Goal: Contribute content

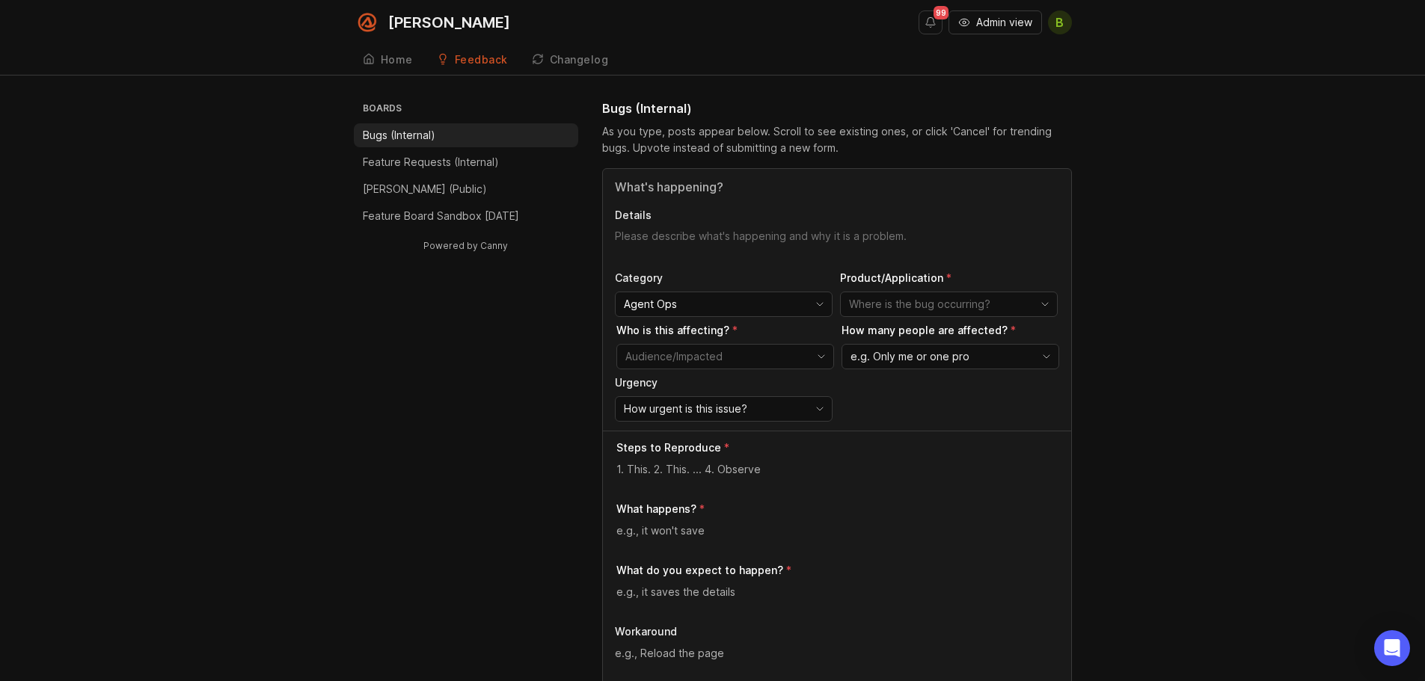
click at [716, 179] on input "Title" at bounding box center [837, 187] width 444 height 18
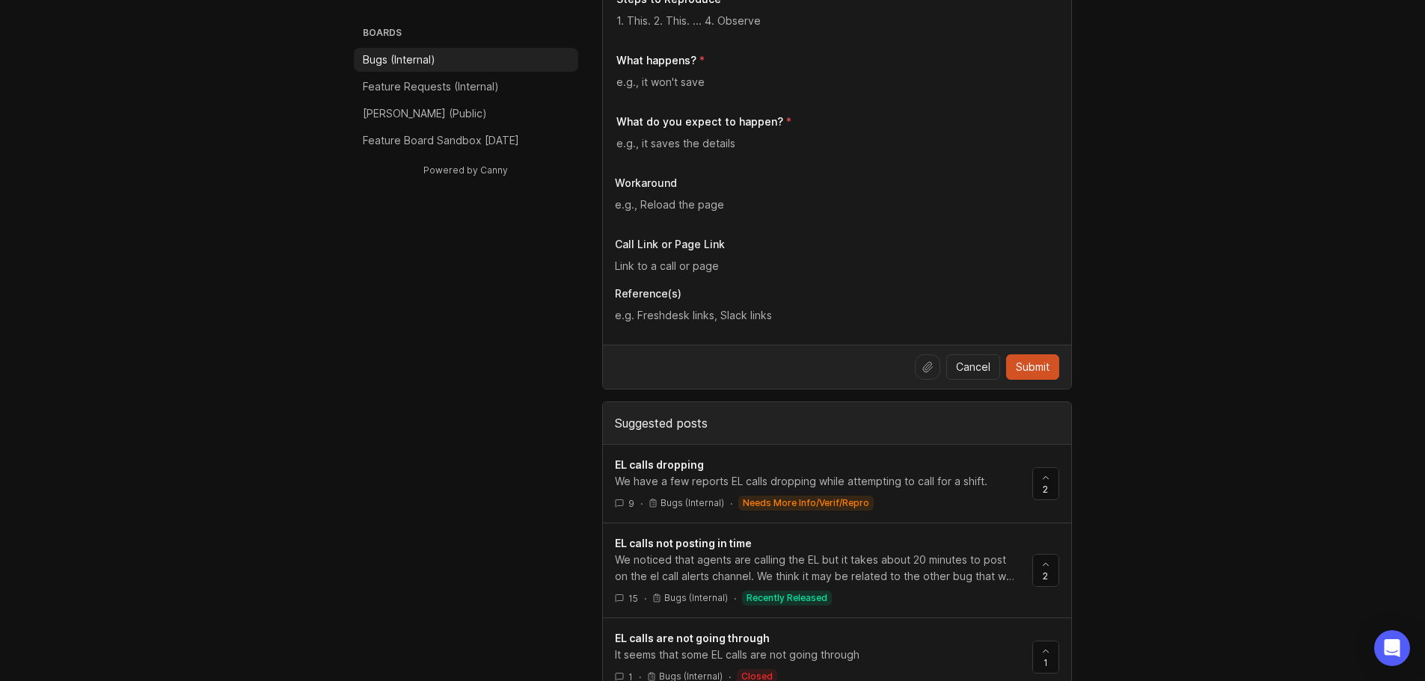
scroll to position [524, 0]
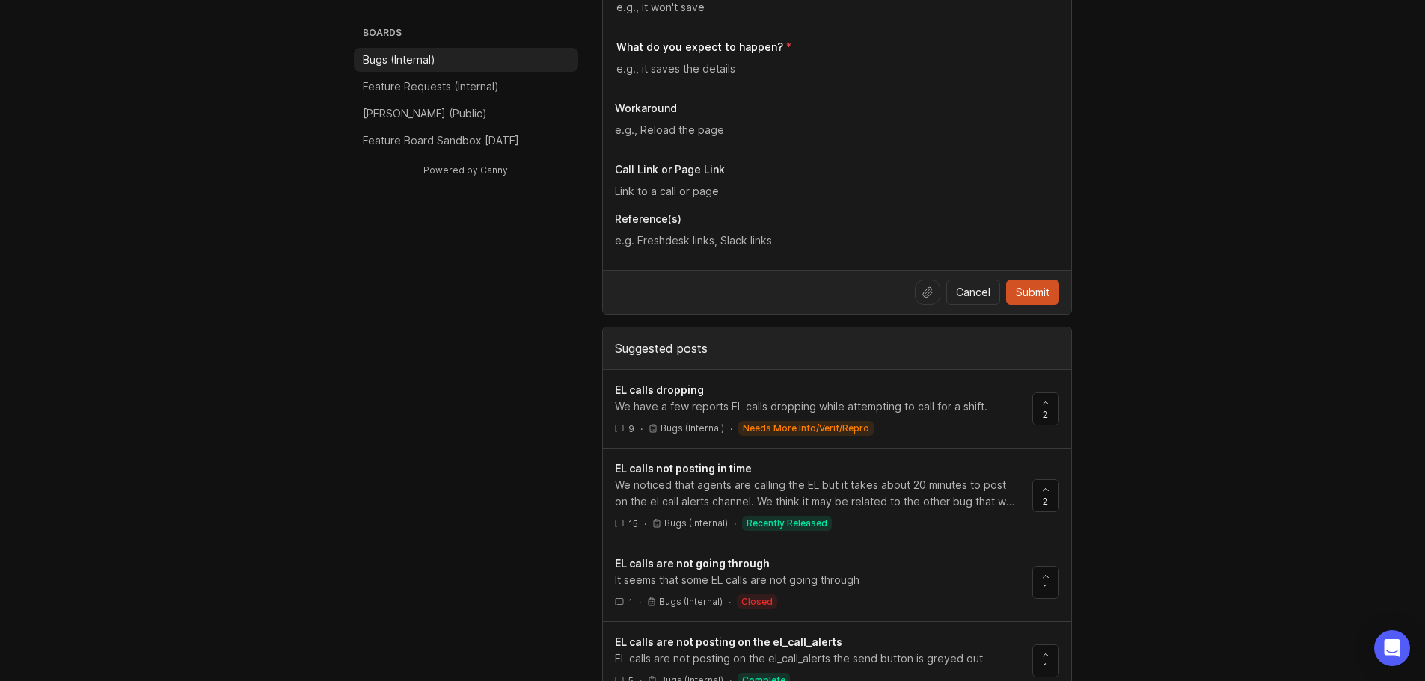
type input "EL calls"
click at [930, 511] on link "EL calls not posting in time We noticed that agents are calling the EL but it t…" at bounding box center [823, 496] width 417 height 70
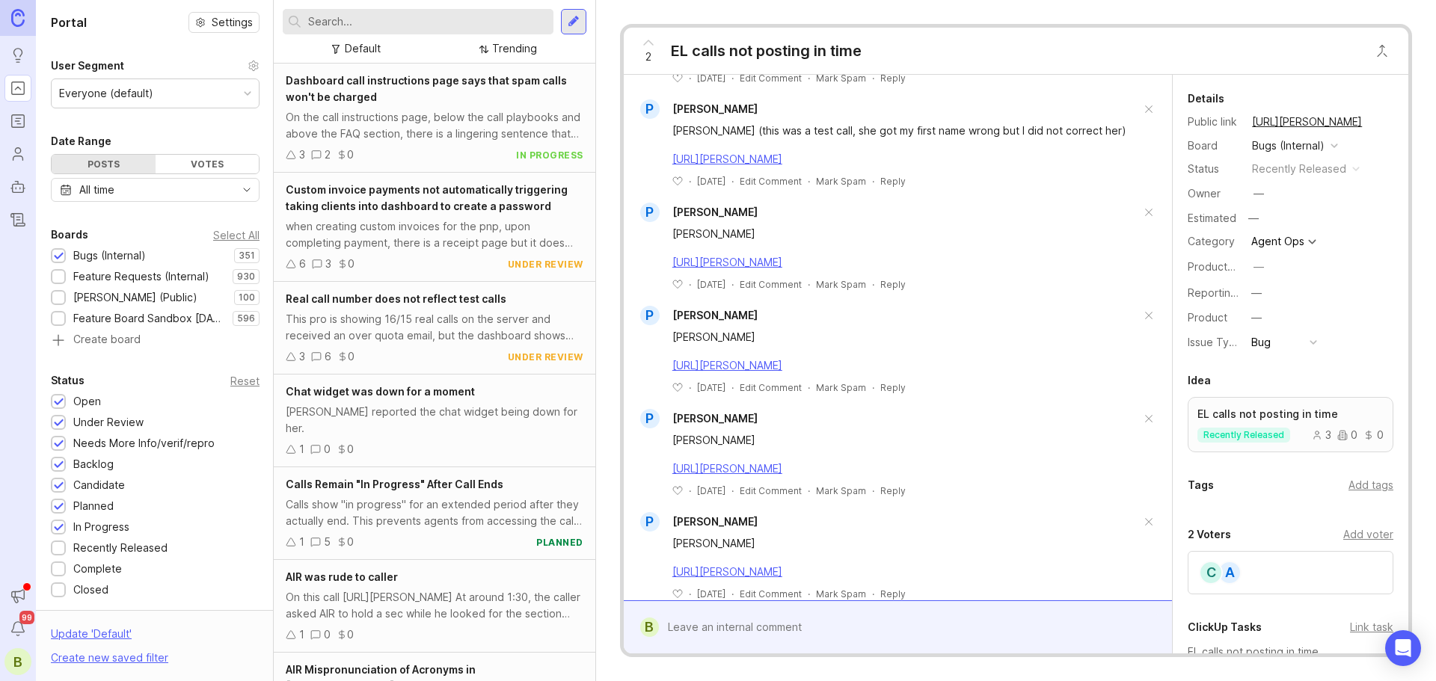
scroll to position [1702, 0]
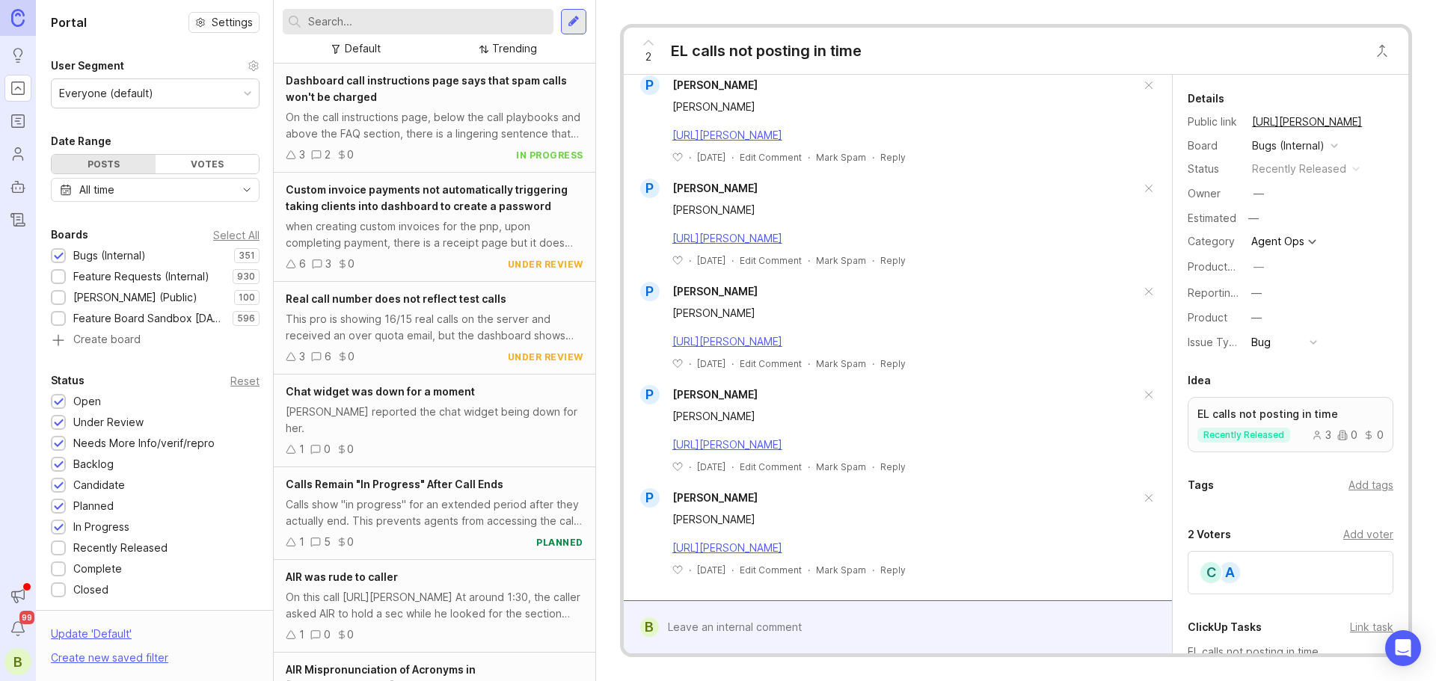
click at [823, 621] on div at bounding box center [909, 627] width 500 height 28
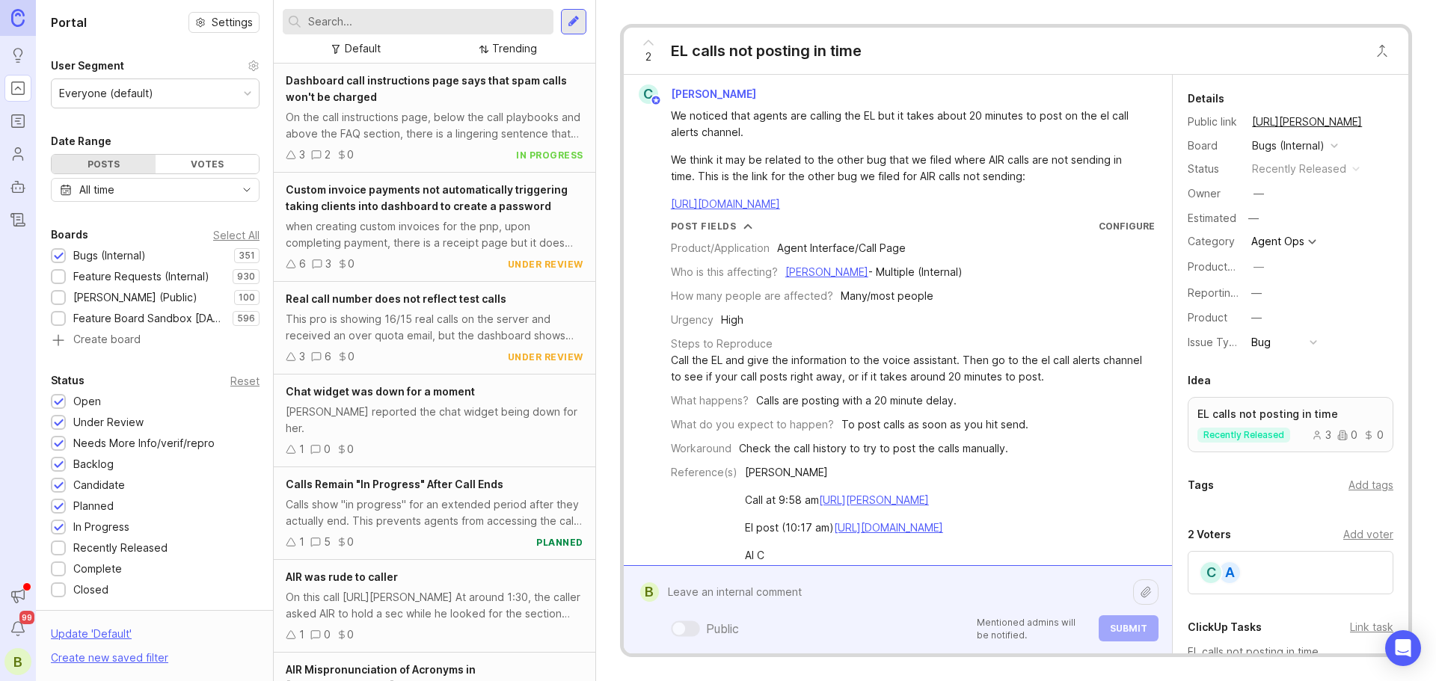
scroll to position [0, 0]
click at [750, 598] on textarea at bounding box center [896, 592] width 474 height 28
click at [749, 598] on textarea at bounding box center [896, 592] width 474 height 28
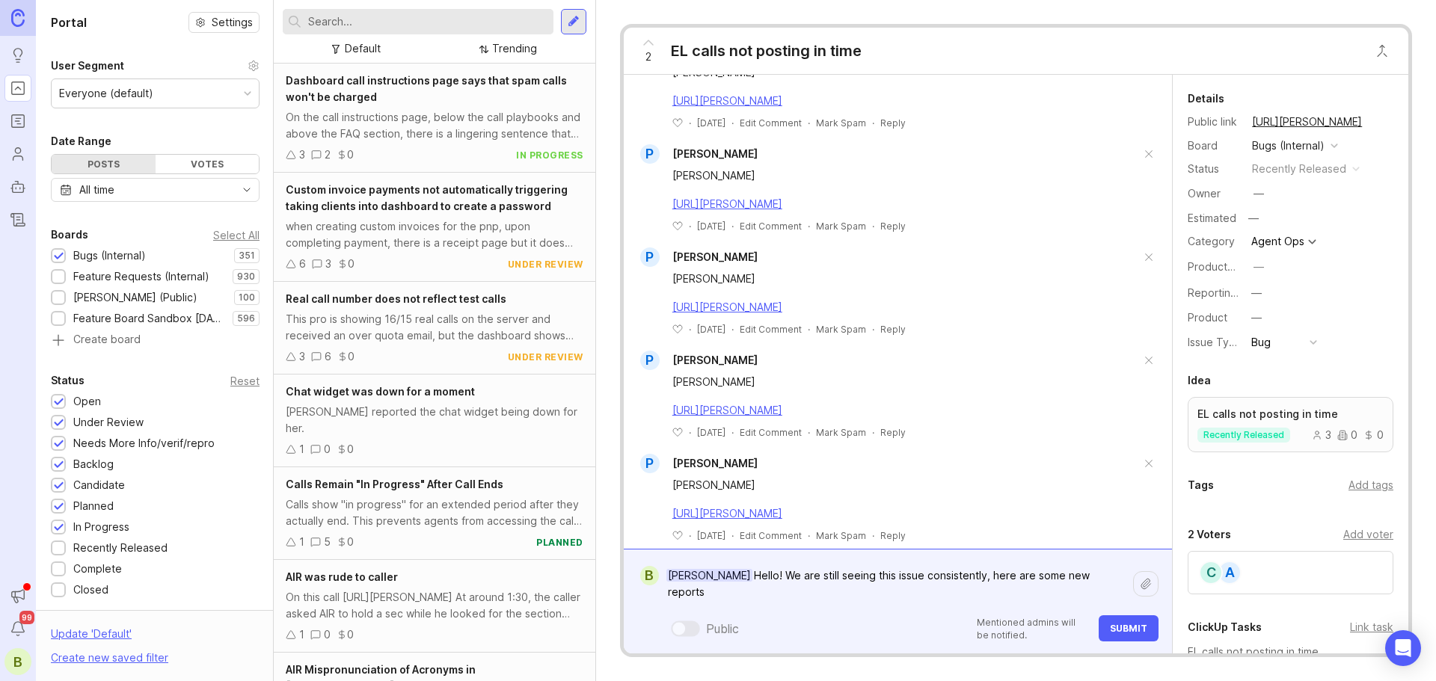
scroll to position [1754, 0]
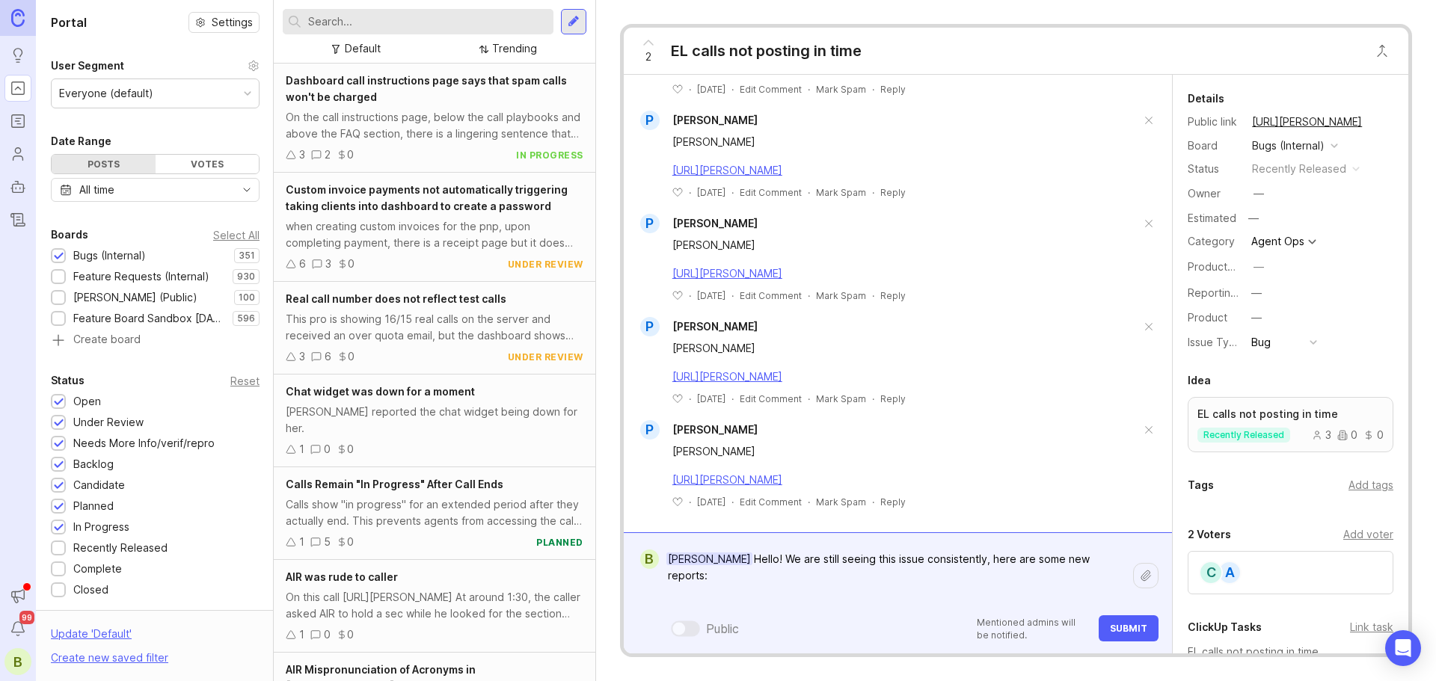
paste textarea "[PERSON_NAME] called the EL around 11:54 am but it didn’t post until 12:26 pm."
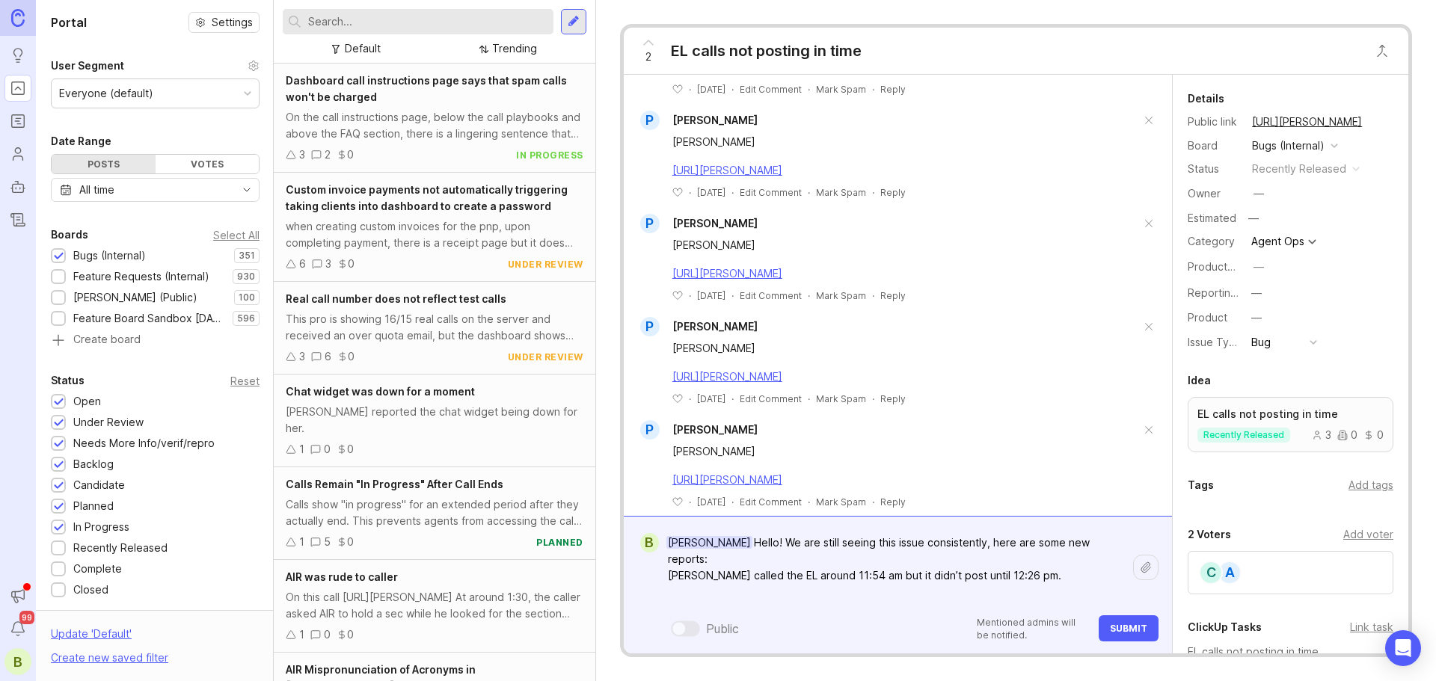
paste textarea "[URL][PERSON_NAME]"
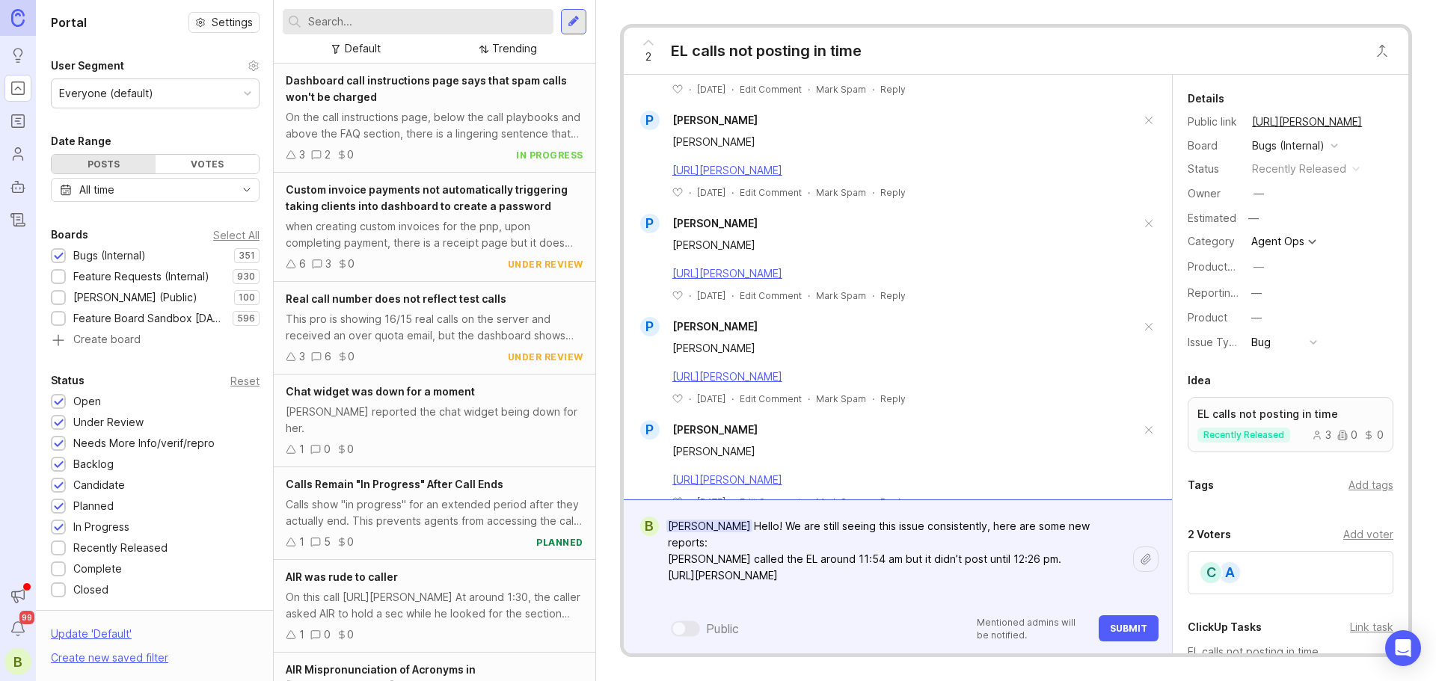
click at [666, 573] on textarea "[PERSON_NAME] Hello! We are still seeing this issue consistently, here are some…" at bounding box center [896, 559] width 474 height 94
click at [670, 580] on textarea "[PERSON_NAME] Hello! We are still seeing this issue consistently, here are some…" at bounding box center [896, 559] width 474 height 94
click at [1097, 574] on textarea "[PERSON_NAME] Hello! We are still seeing this issue consistently, here are some…" at bounding box center [896, 559] width 474 height 94
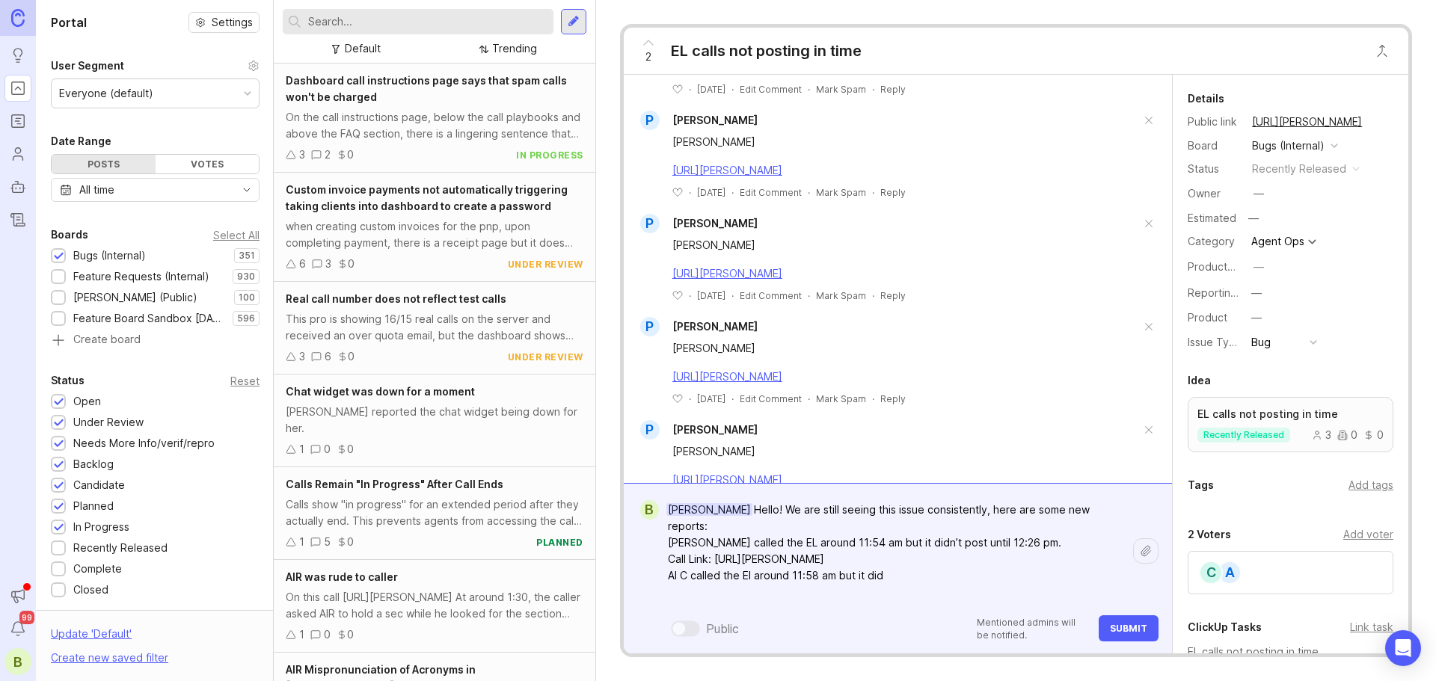
click at [802, 576] on textarea "[PERSON_NAME] Hello! We are still seeing this issue consistently, here are some…" at bounding box center [896, 551] width 474 height 111
click at [909, 576] on textarea "[PERSON_NAME] Hello! We are still seeing this issue consistently, here are some…" at bounding box center [896, 551] width 474 height 111
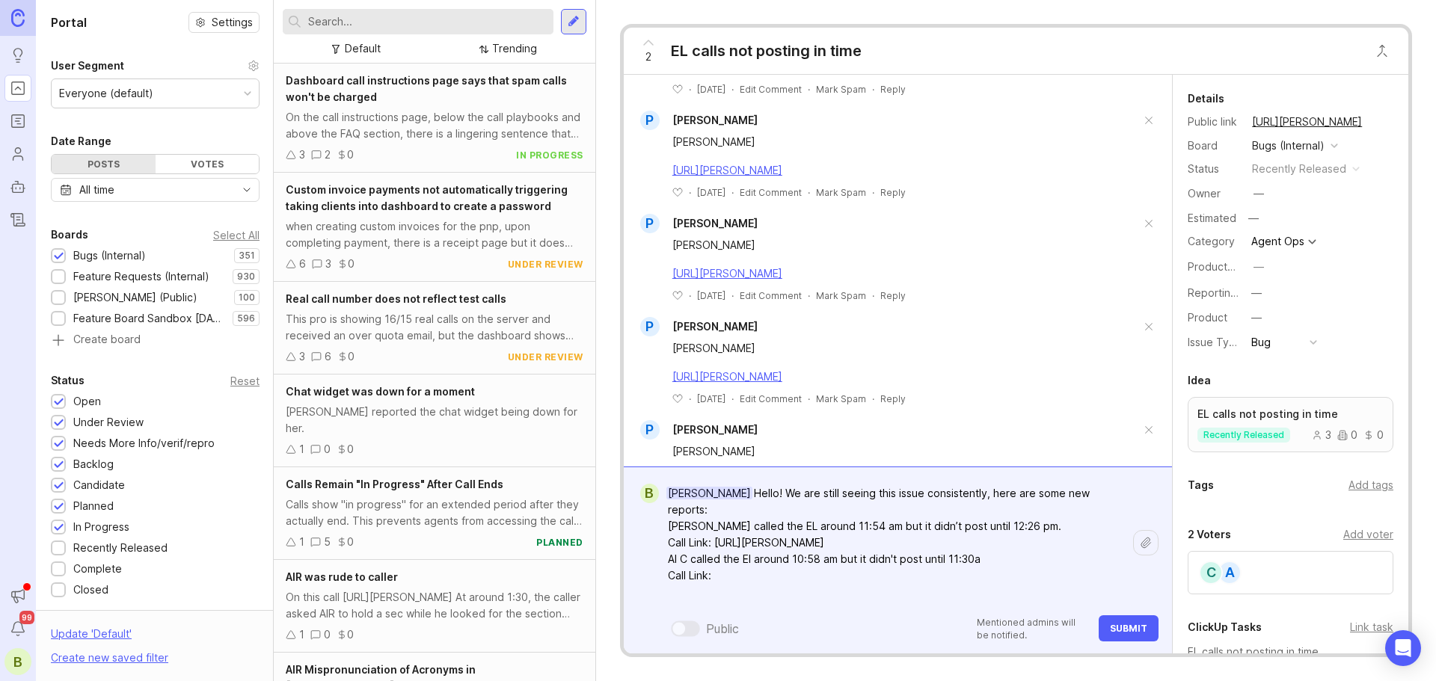
paste textarea "[URL][PERSON_NAME]"
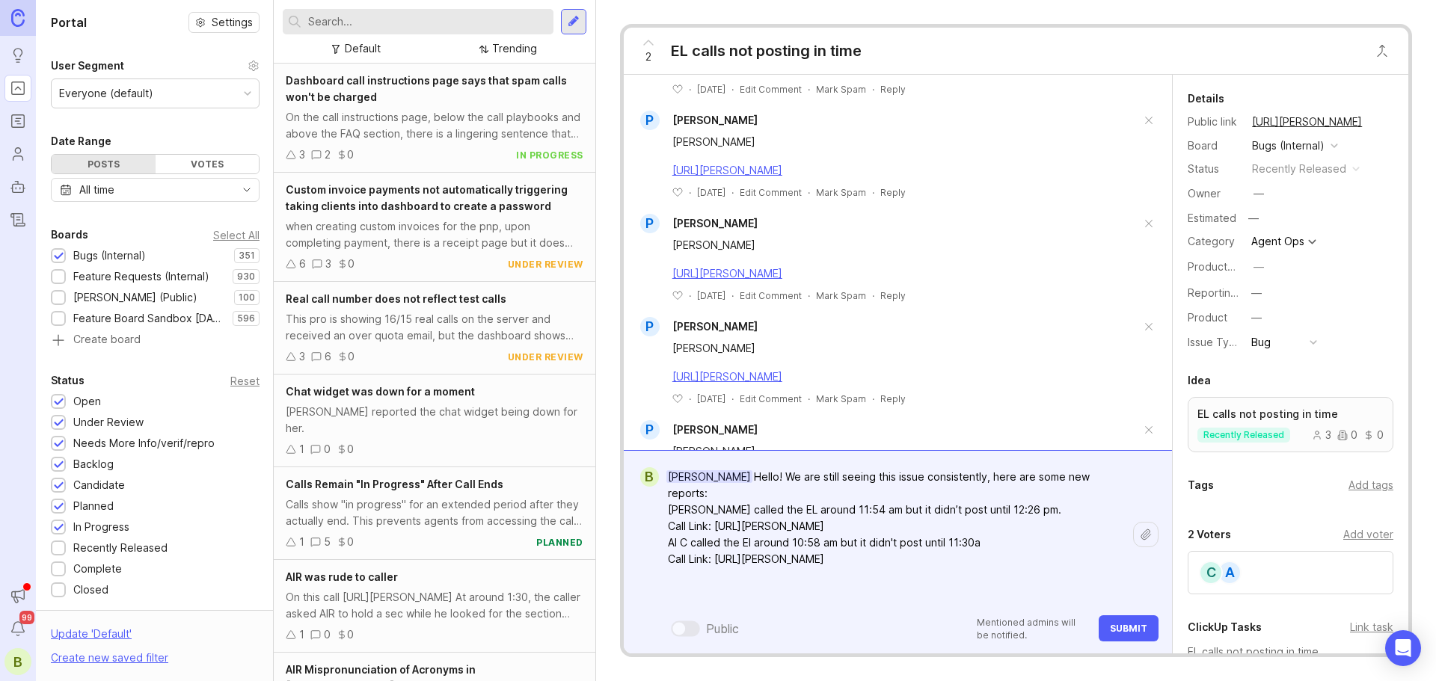
click at [681, 572] on textarea "[PERSON_NAME] Hello! We are still seeing this issue consistently, here are some…" at bounding box center [896, 535] width 474 height 144
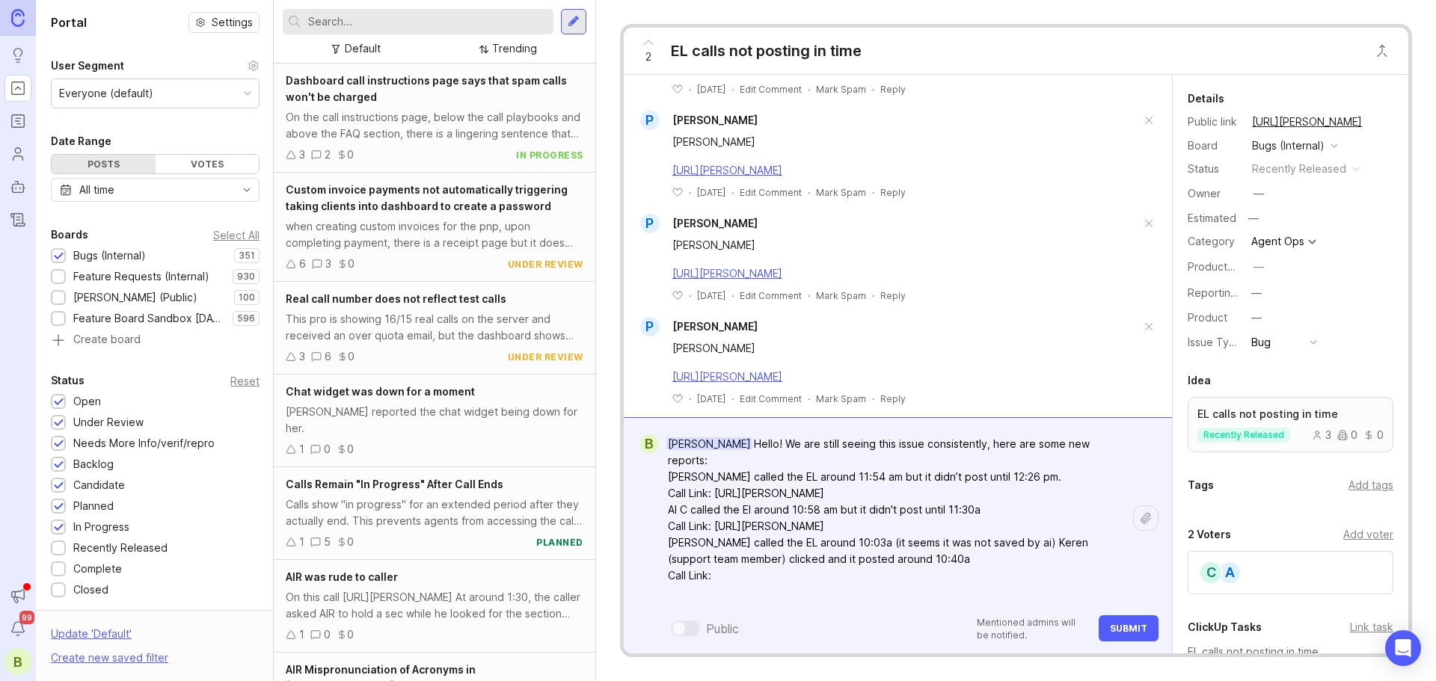
paste textarea "[URL][PERSON_NAME]"
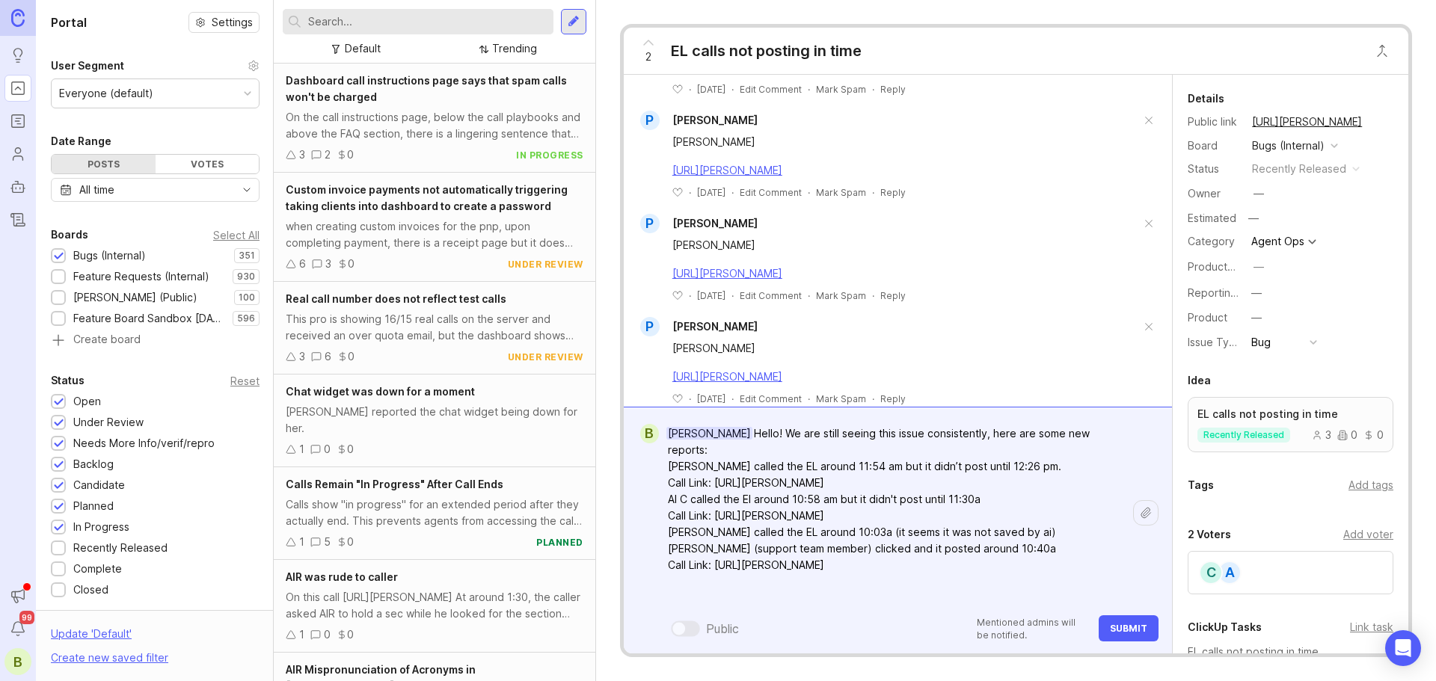
drag, startPoint x: 1113, startPoint y: 560, endPoint x: 1118, endPoint y: 568, distance: 9.1
click at [1113, 560] on textarea "[PERSON_NAME] Hello! We are still seeing this issue consistently, here are some…" at bounding box center [896, 516] width 474 height 193
click at [770, 597] on textarea "[PERSON_NAME] Hello! We are still seeing this issue consistently, here are some…" at bounding box center [896, 533] width 474 height 226
click at [0, 0] on lt-span "causing" at bounding box center [0, 0] width 0 height 0
click at [1033, 598] on textarea "[PERSON_NAME] Hello! We are still seeing this issue consistently, here are some…" at bounding box center [896, 533] width 474 height 226
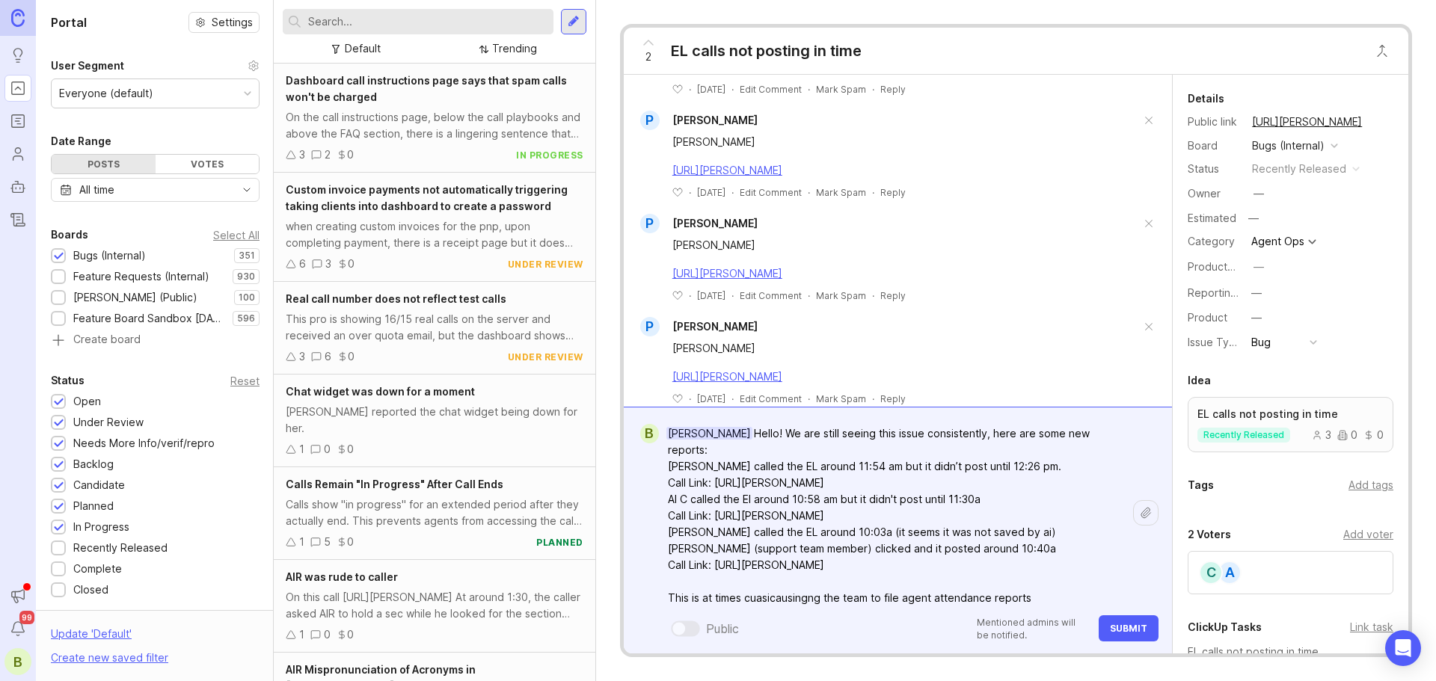
click at [803, 601] on textarea "[PERSON_NAME] Hello! We are still seeing this issue consistently, here are some…" at bounding box center [896, 533] width 474 height 226
click at [794, 593] on textarea "[PERSON_NAME] Hello! We are still seeing this issue consistently, here are some…" at bounding box center [896, 533] width 474 height 226
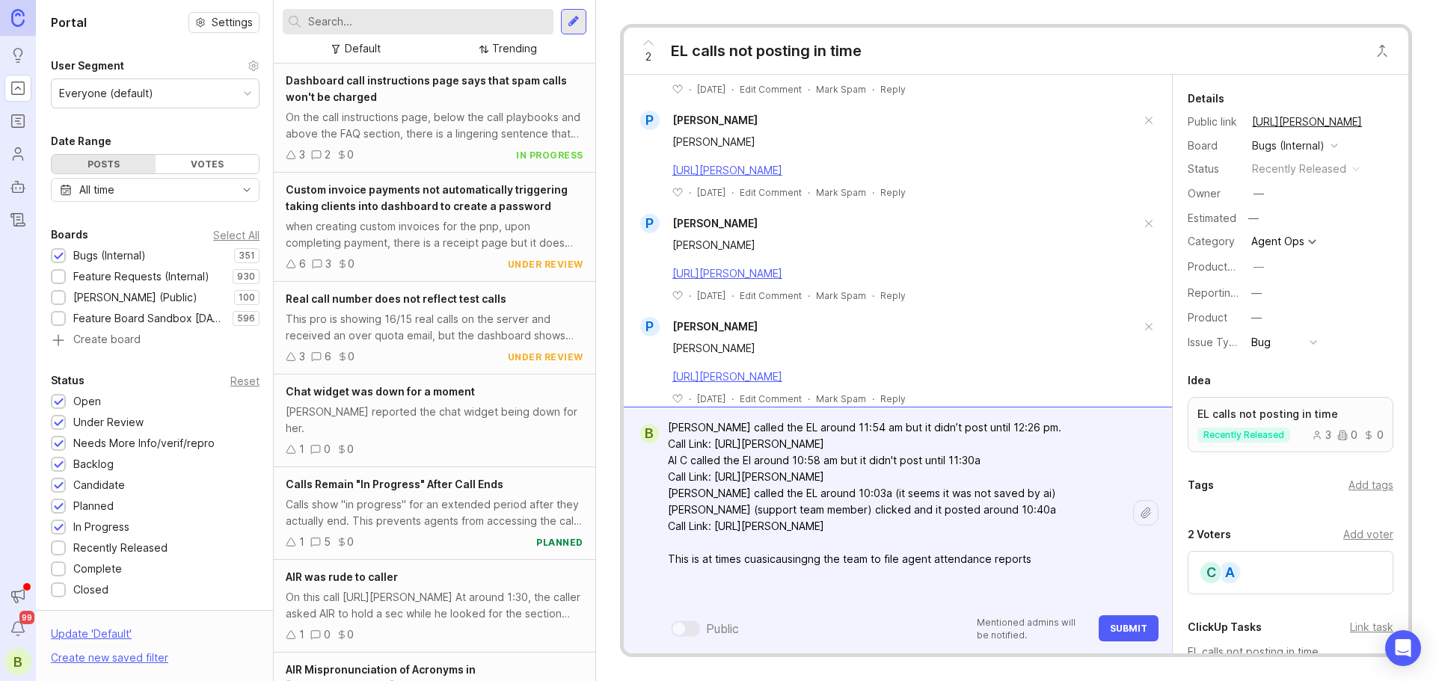
drag, startPoint x: 824, startPoint y: 600, endPoint x: 746, endPoint y: 560, distance: 87.3
click at [746, 560] on textarea "[PERSON_NAME] Hello! We are still seeing this issue consistently, here are some…" at bounding box center [896, 494] width 474 height 226
click at [924, 572] on textarea "[PERSON_NAME] Hello! We are still seeing this issue consistently, here are some…" at bounding box center [896, 494] width 474 height 226
click at [1018, 559] on textarea "[PERSON_NAME] Hello! We are still seeing this issue consistently, here are some…" at bounding box center [896, 494] width 474 height 226
click at [862, 563] on textarea "[PERSON_NAME] Hello! We are still seeing this issue consistently, here are some…" at bounding box center [896, 494] width 474 height 226
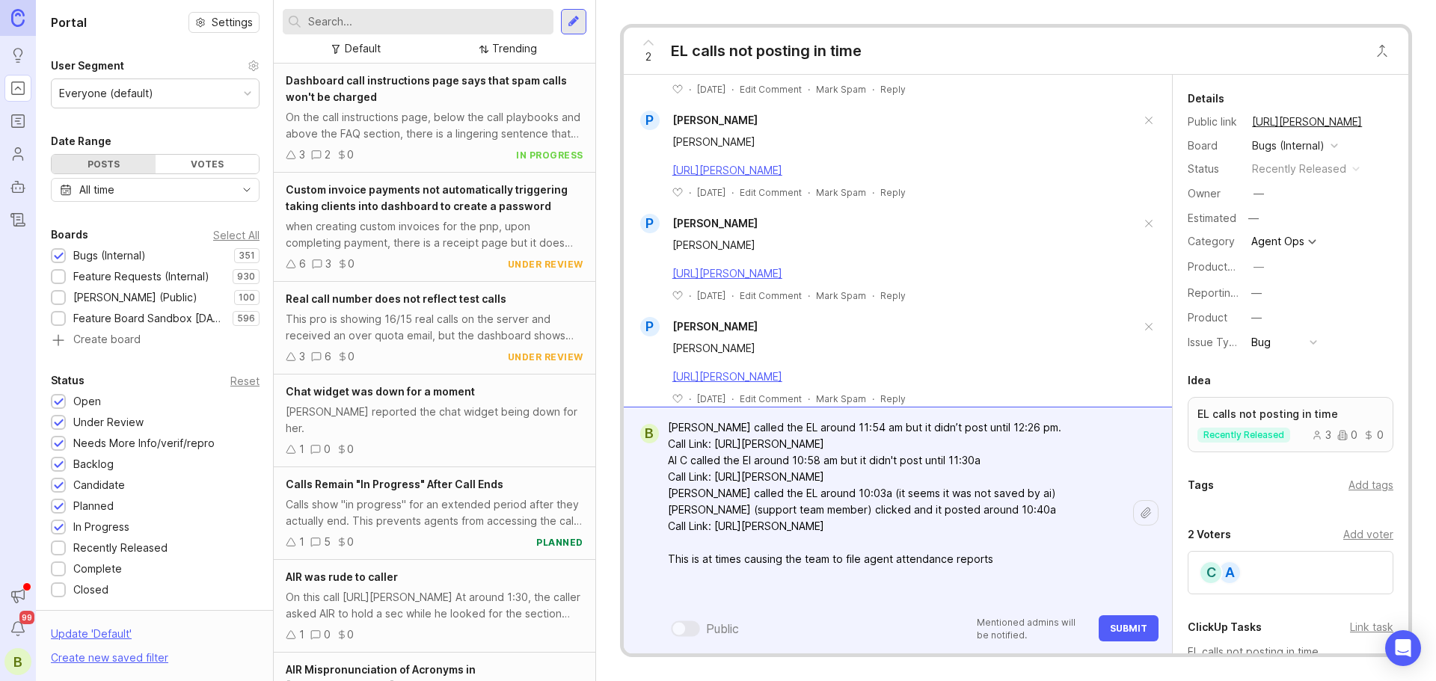
click at [871, 562] on textarea "[PERSON_NAME] Hello! We are still seeing this issue consistently, here are some…" at bounding box center [896, 494] width 474 height 226
drag, startPoint x: 865, startPoint y: 562, endPoint x: 875, endPoint y: 566, distance: 11.4
click at [865, 562] on textarea "[PERSON_NAME] Hello! We are still seeing this issue consistently, here are some…" at bounding box center [896, 494] width 474 height 226
click at [1096, 442] on textarea "[PERSON_NAME] Hello! We are still seeing this issue consistently, here are some…" at bounding box center [896, 494] width 474 height 226
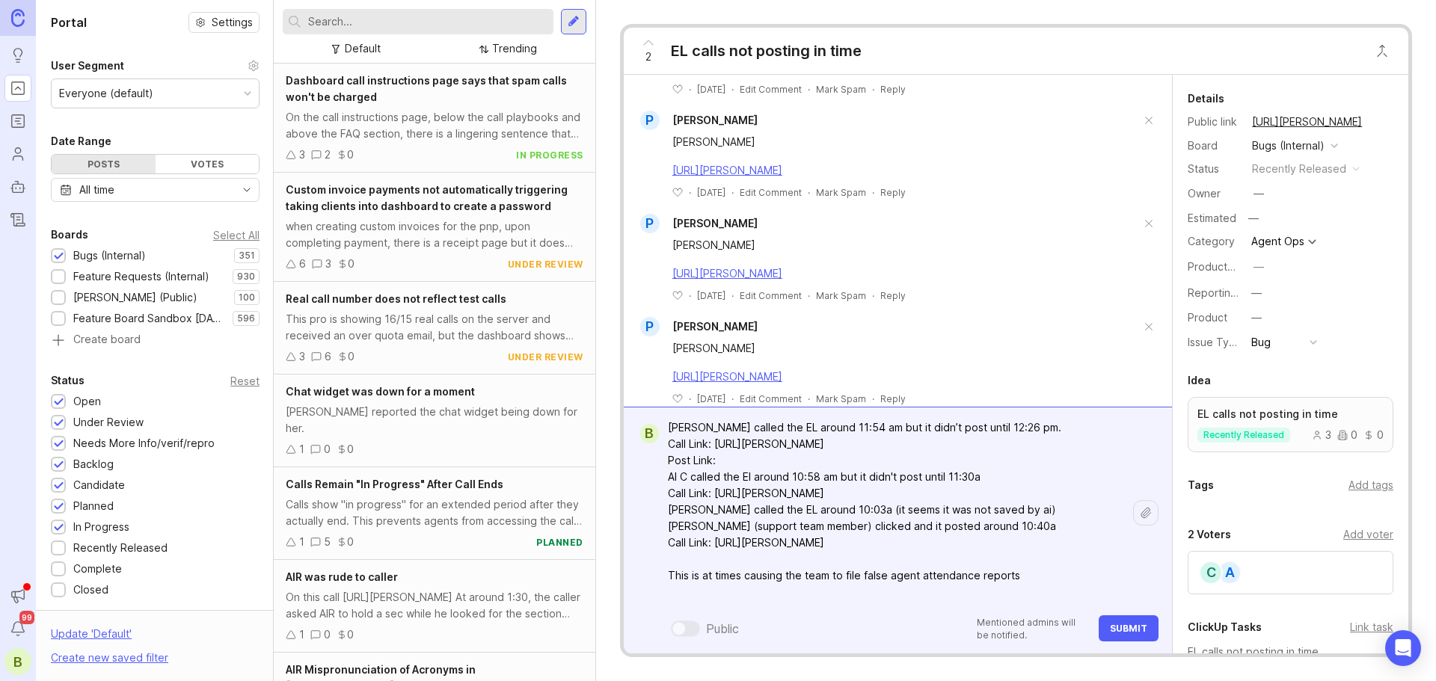
paste textarea "[URL][DOMAIN_NAME]"
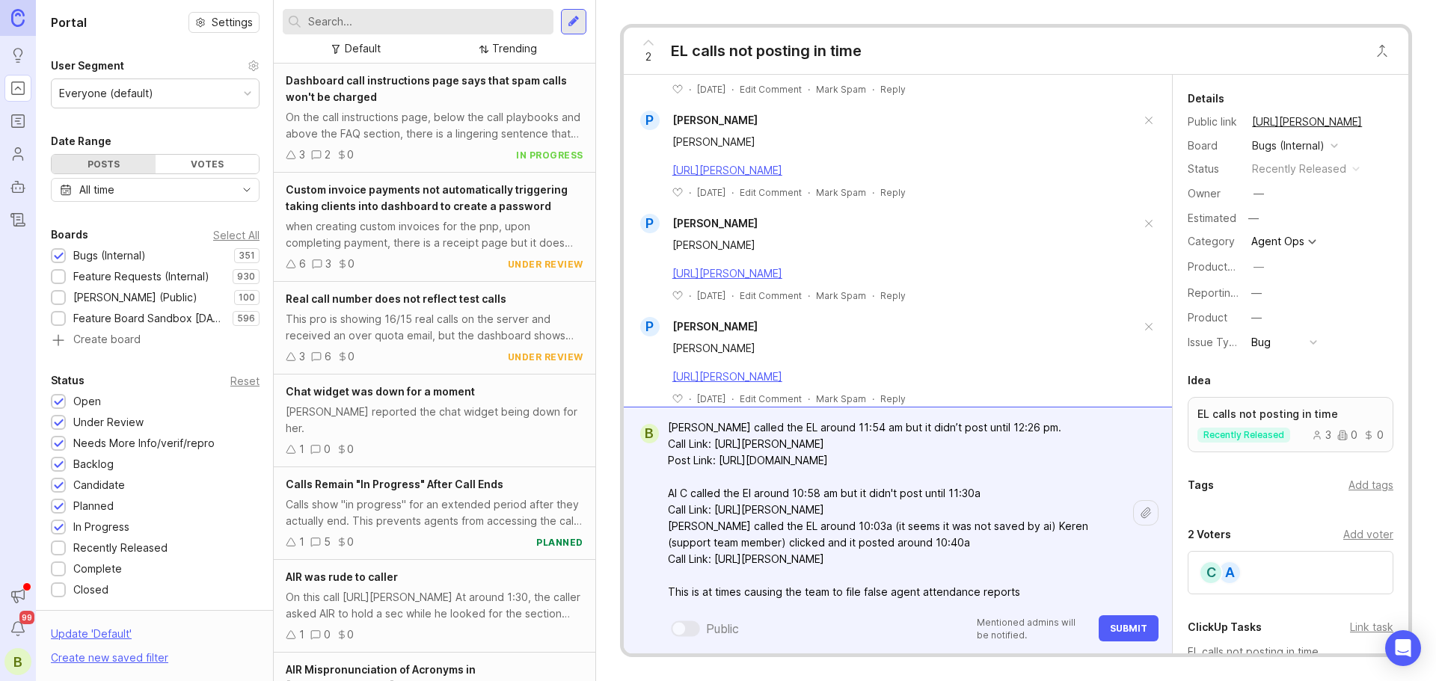
click at [1109, 511] on textarea "[PERSON_NAME] Hello! We are still seeing this issue consistently, here are some…" at bounding box center [896, 510] width 474 height 259
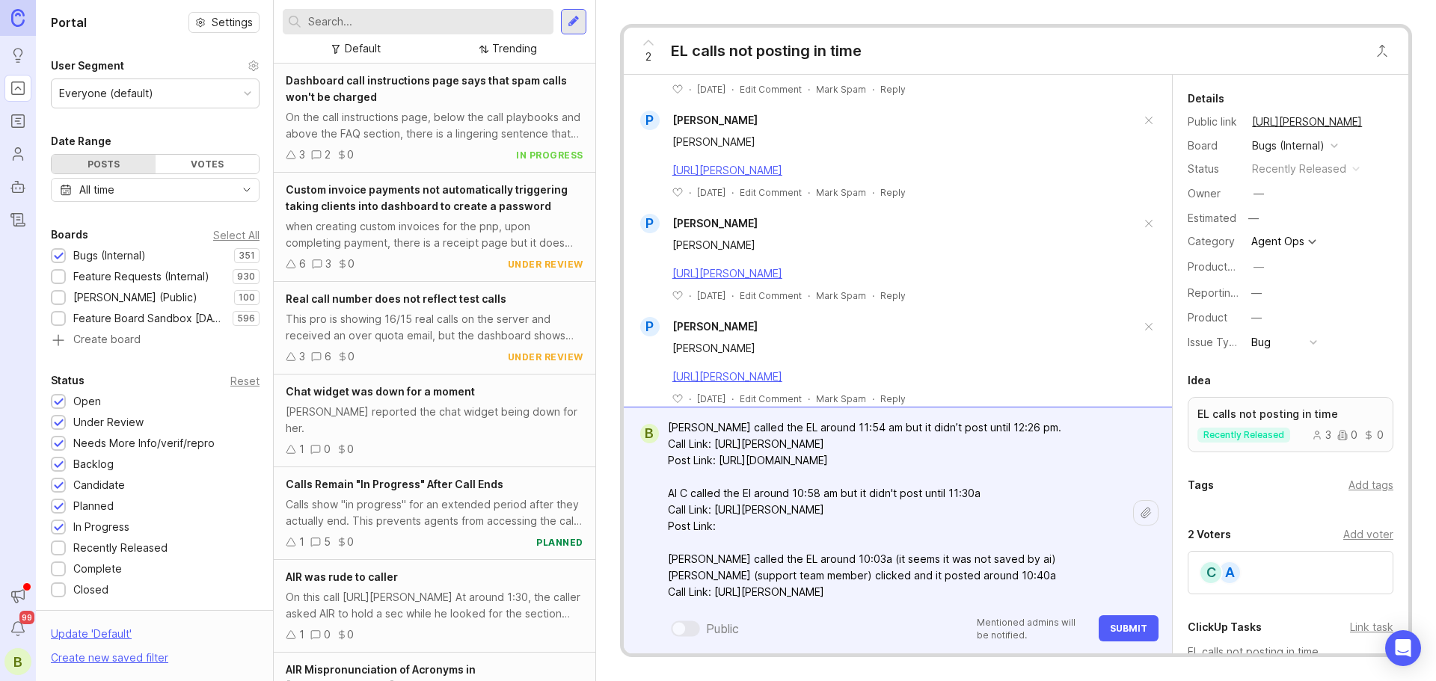
click at [802, 525] on textarea "[PERSON_NAME] Hello! We are still seeing this issue consistently, here are some…" at bounding box center [896, 527] width 474 height 292
paste textarea "[URL][DOMAIN_NAME]"
click at [972, 494] on textarea "[PERSON_NAME] Hello! We are still seeing this issue consistently, here are some…" at bounding box center [896, 527] width 474 height 292
click at [921, 586] on textarea "[PERSON_NAME] Hello! We are still seeing this issue consistently, here are some…" at bounding box center [896, 527] width 474 height 292
click at [876, 591] on textarea "[PERSON_NAME] Hello! We are still seeing this issue consistently, here are some…" at bounding box center [896, 527] width 474 height 292
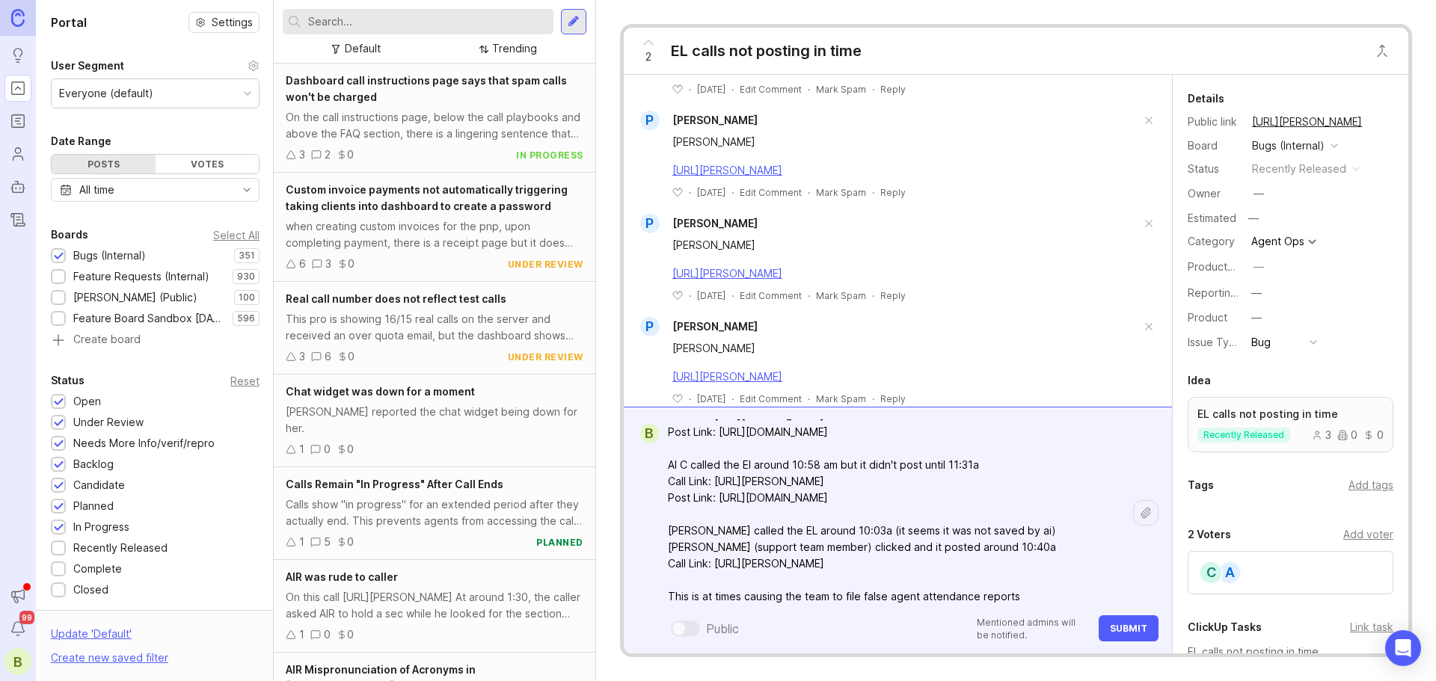
scroll to position [105, 0]
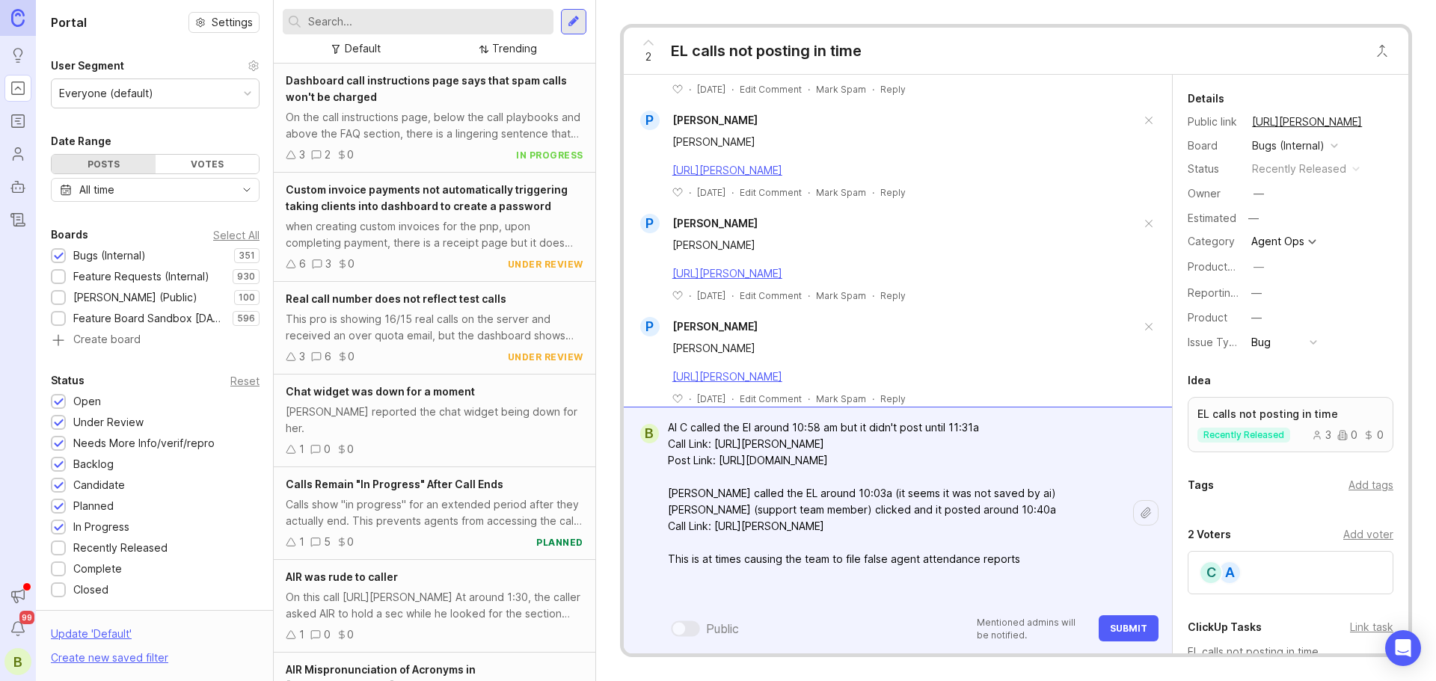
drag, startPoint x: 715, startPoint y: 595, endPoint x: 1101, endPoint y: 531, distance: 391.1
click at [1101, 531] on textarea "[PERSON_NAME] Hello! We are still seeing this issue consistently, here are some…" at bounding box center [896, 461] width 474 height 292
click at [1006, 554] on textarea "[PERSON_NAME] Hello! We are still seeing this issue consistently, here are some…" at bounding box center [896, 461] width 474 height 292
drag, startPoint x: 716, startPoint y: 528, endPoint x: 1114, endPoint y: 523, distance: 397.2
click at [1114, 523] on textarea "[PERSON_NAME] Hello! We are still seeing this issue consistently, here are some…" at bounding box center [896, 461] width 474 height 292
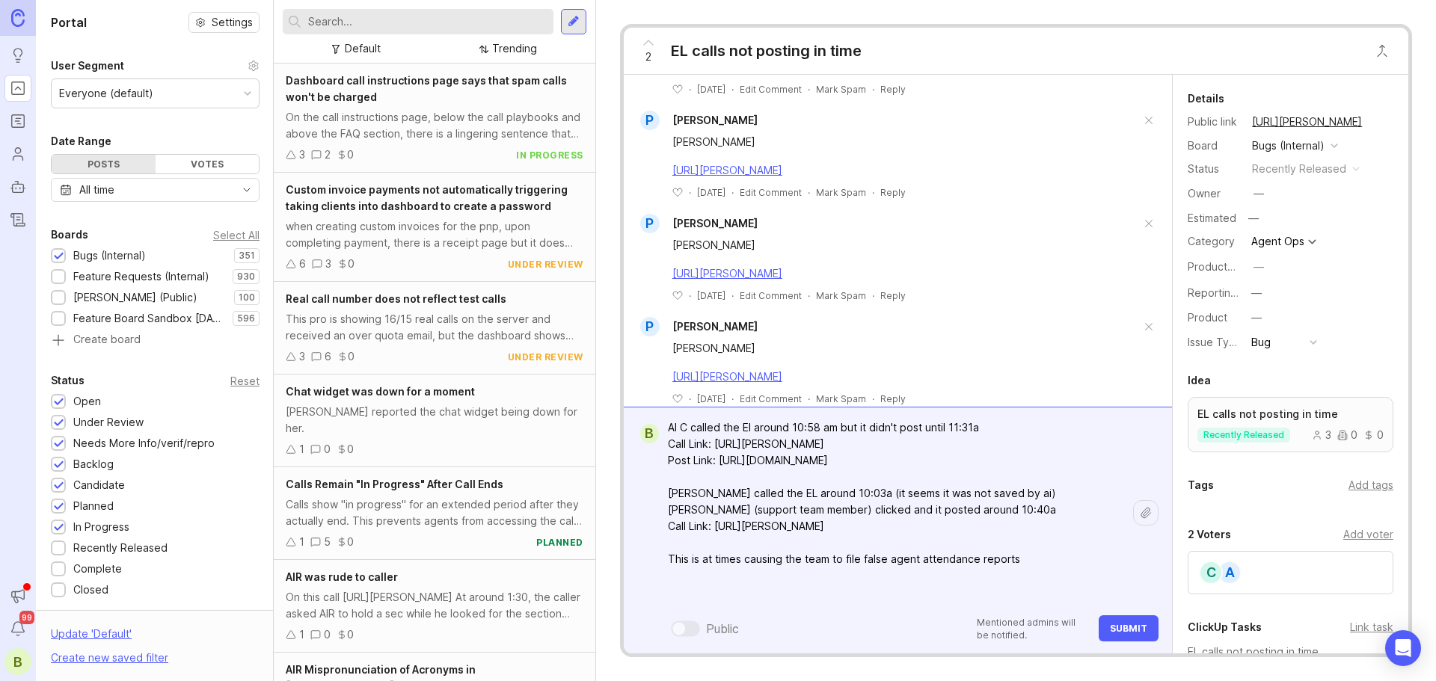
click at [887, 546] on textarea "[PERSON_NAME] Hello! We are still seeing this issue consistently, here are some…" at bounding box center [896, 461] width 474 height 292
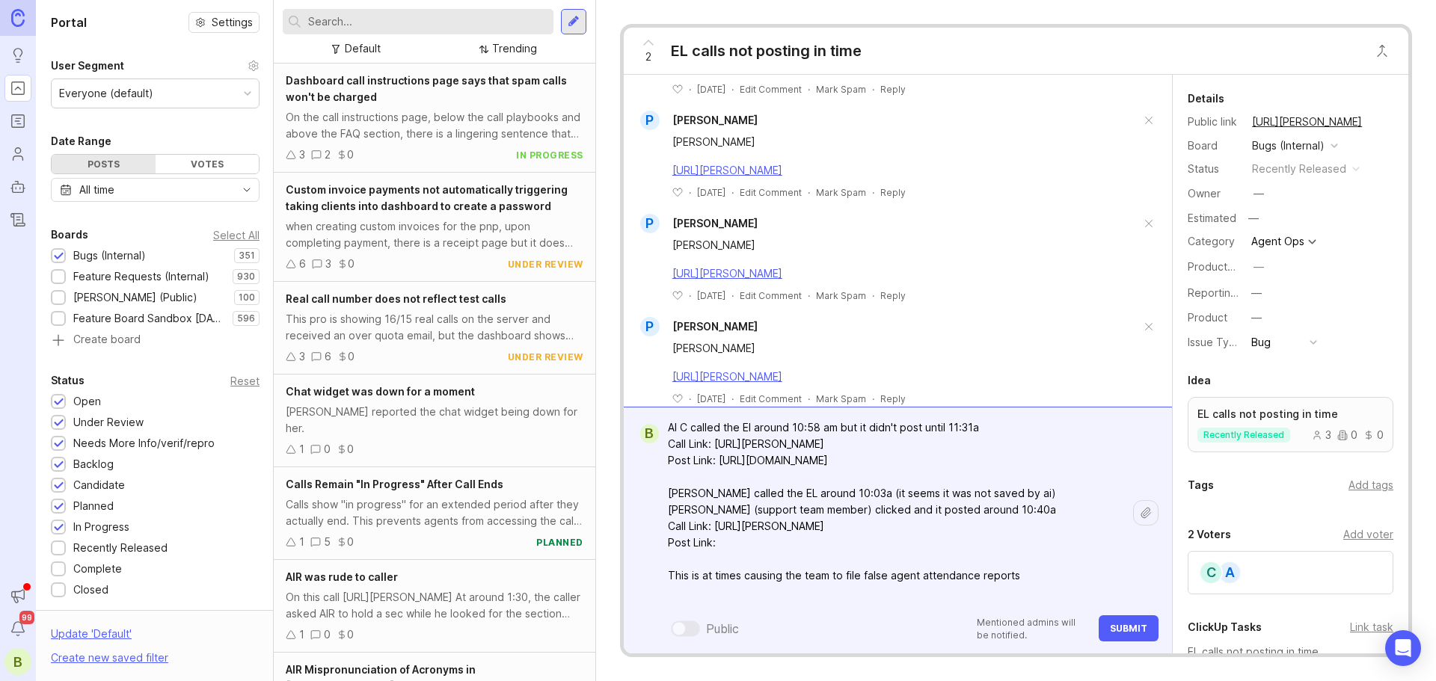
click at [779, 547] on textarea "[PERSON_NAME] Hello! We are still seeing this issue consistently, here are some…" at bounding box center [896, 469] width 474 height 308
paste textarea "[URL][DOMAIN_NAME]"
click at [957, 506] on textarea "[PERSON_NAME] Hello! We are still seeing this issue consistently, here are some…" at bounding box center [896, 469] width 474 height 308
click at [972, 574] on textarea "[PERSON_NAME] Hello! We are still seeing this issue consistently, here are some…" at bounding box center [896, 469] width 474 height 308
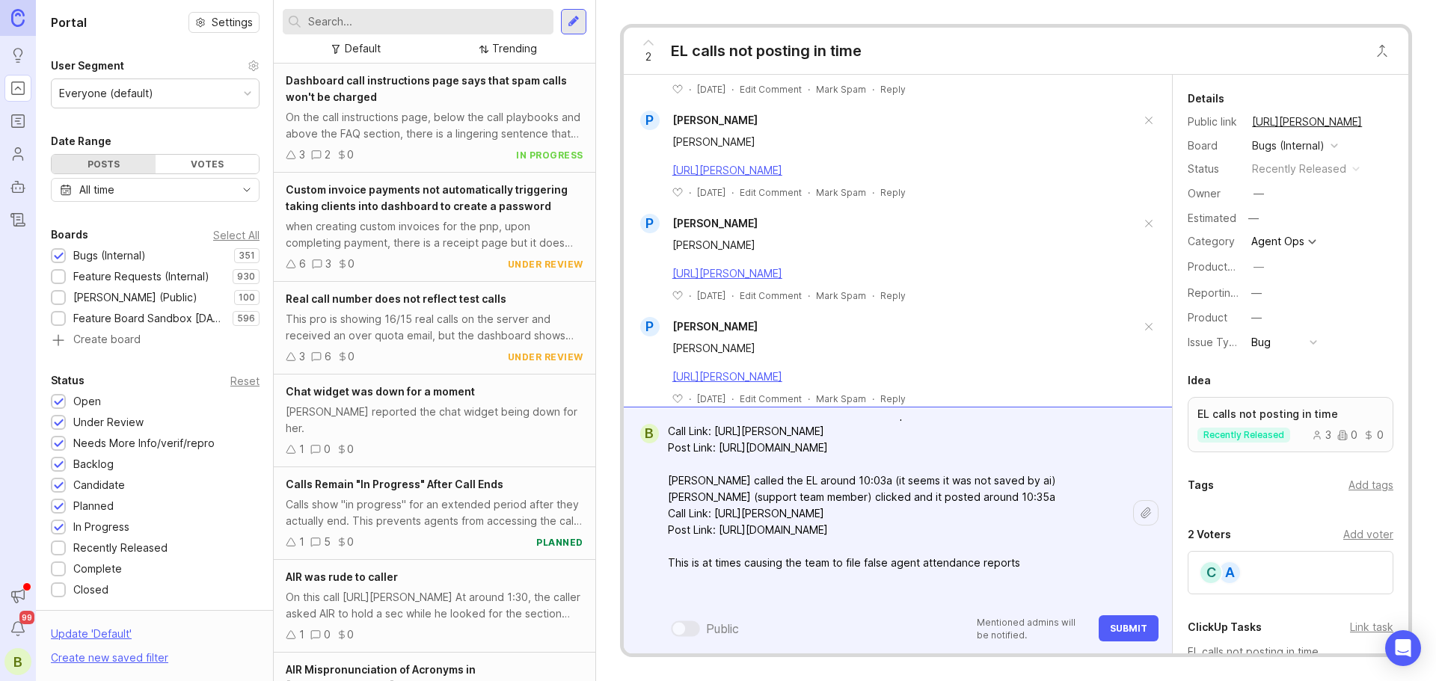
scroll to position [121, 0]
type textarea "[PERSON_NAME] Hello! We are still seeing this issue consistently, here are some…"
click at [1138, 630] on span "Submit" at bounding box center [1128, 628] width 37 height 11
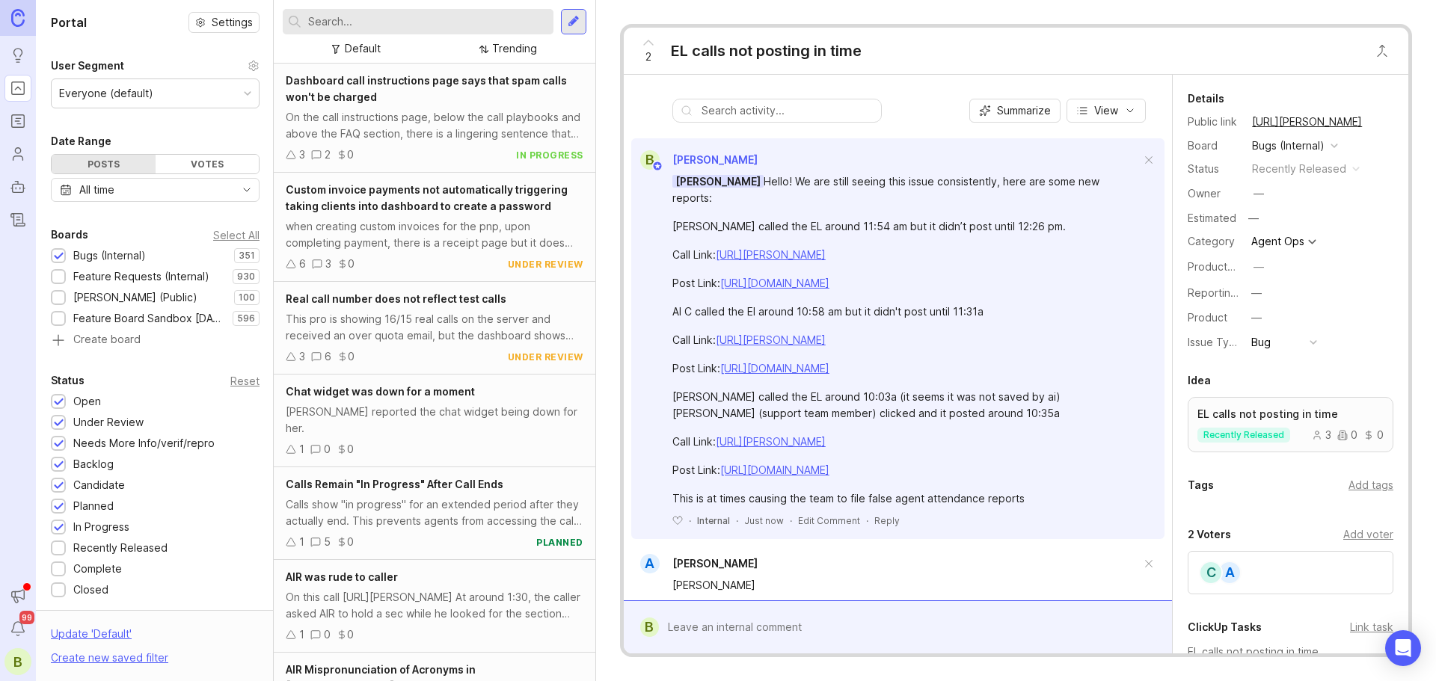
scroll to position [697, 0]
